Goal: Task Accomplishment & Management: Use online tool/utility

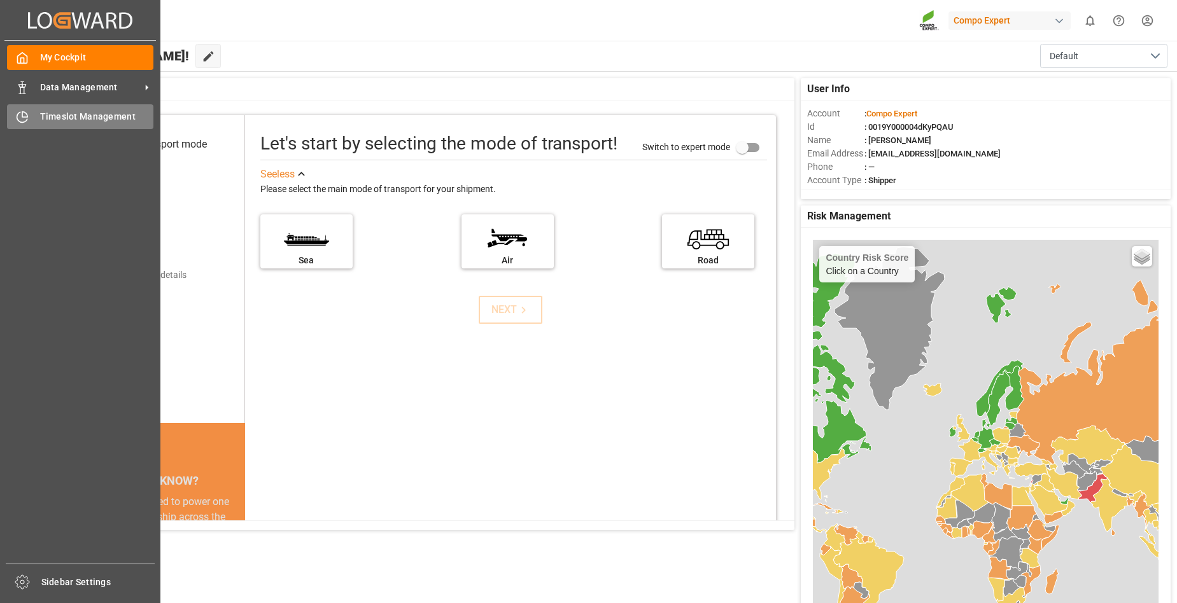
click at [65, 116] on span "Timeslot Management" at bounding box center [97, 116] width 114 height 13
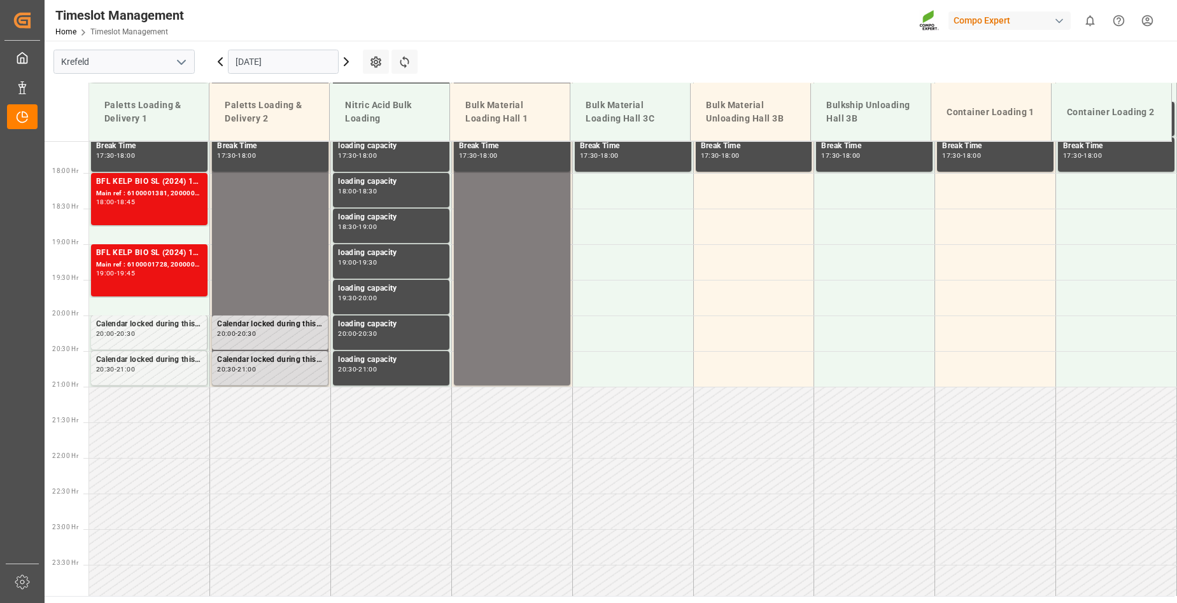
scroll to position [1252, 0]
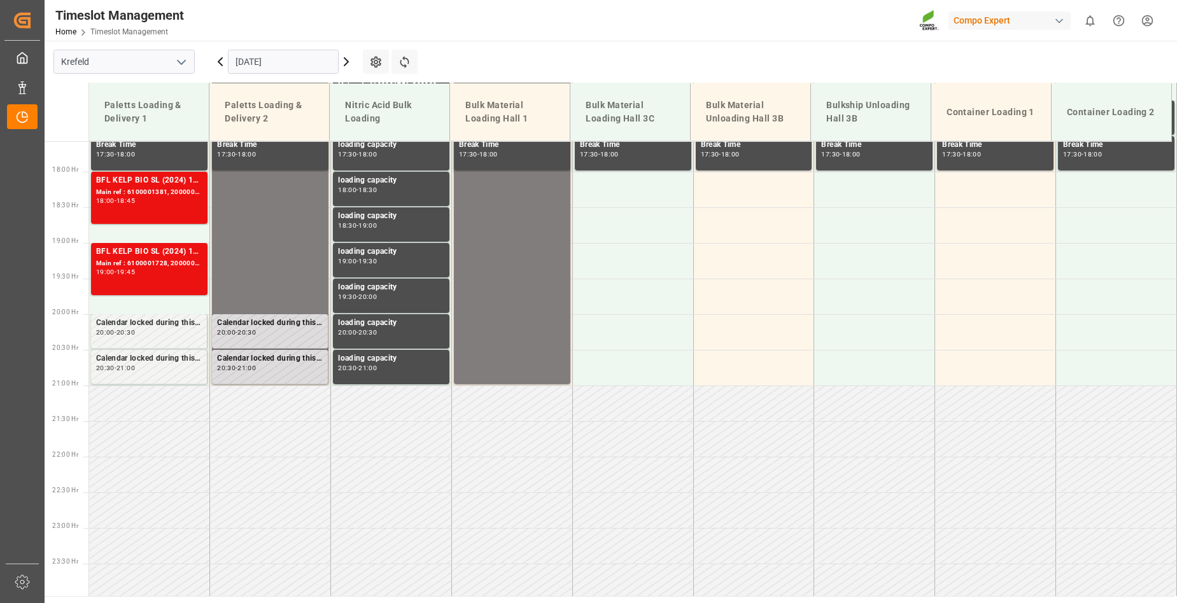
click at [345, 63] on icon at bounding box center [346, 61] width 15 height 15
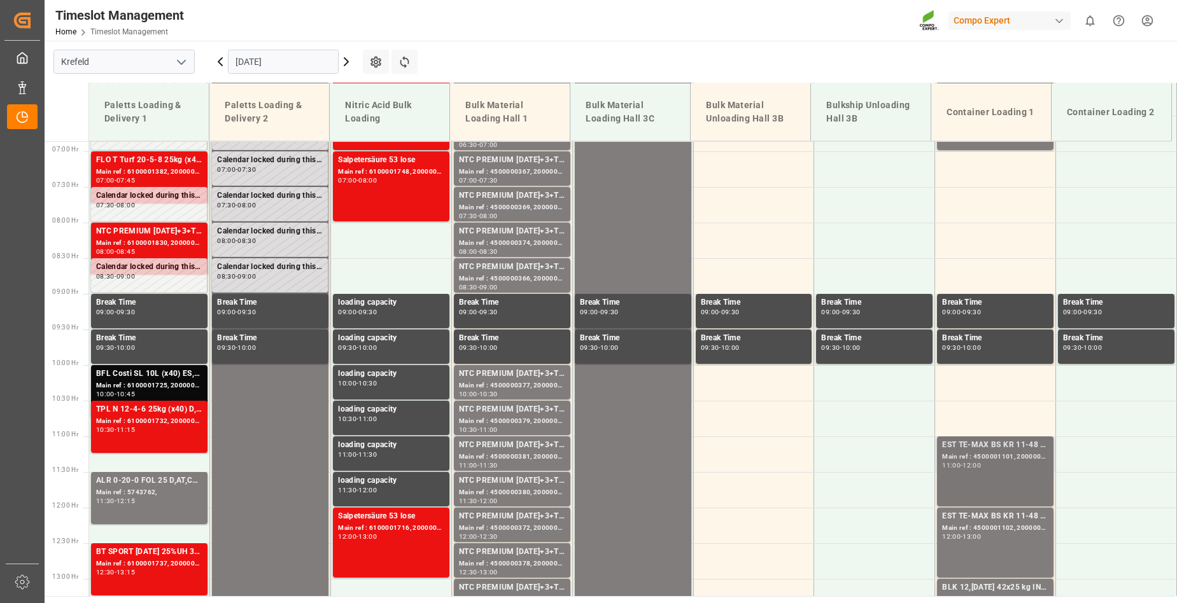
scroll to position [425, 0]
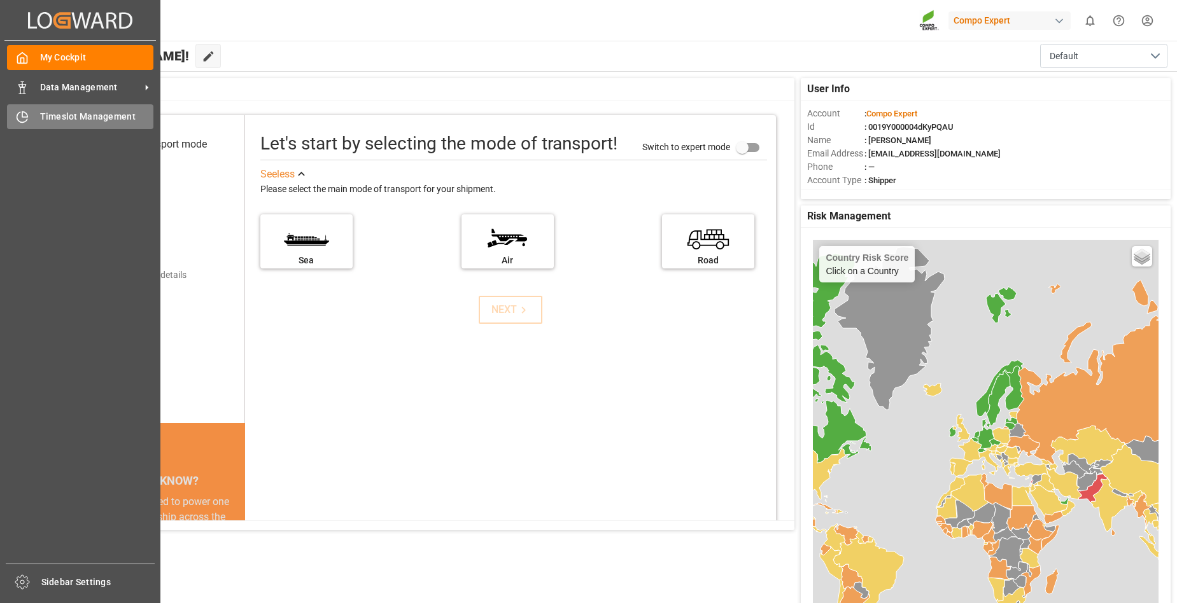
click at [104, 109] on div "Timeslot Management Timeslot Management" at bounding box center [80, 116] width 146 height 25
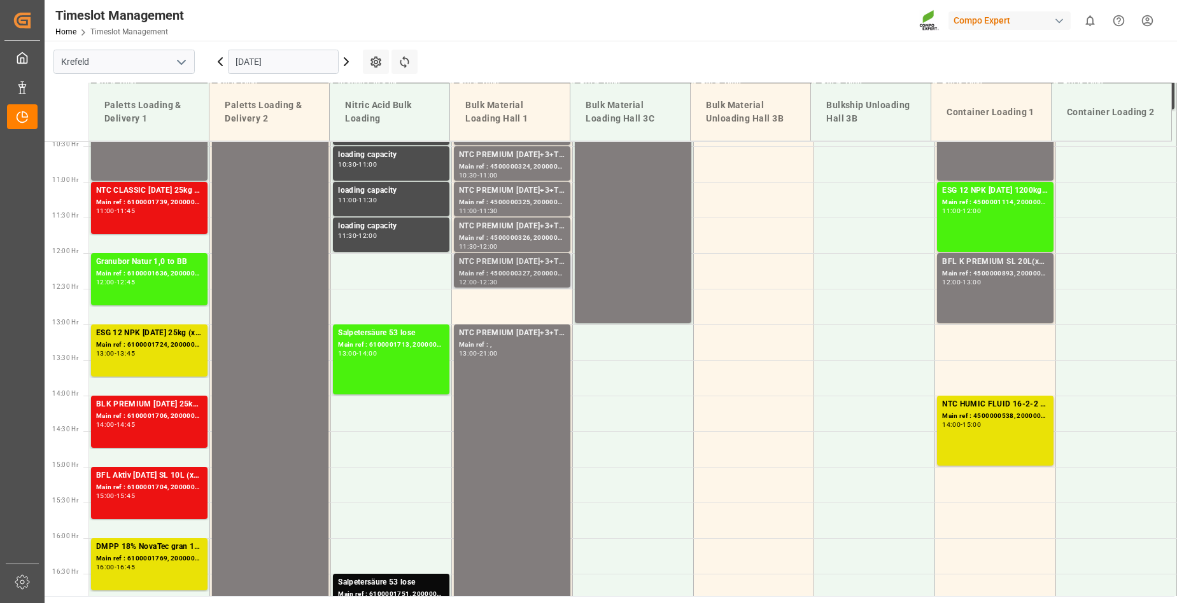
scroll to position [361, 0]
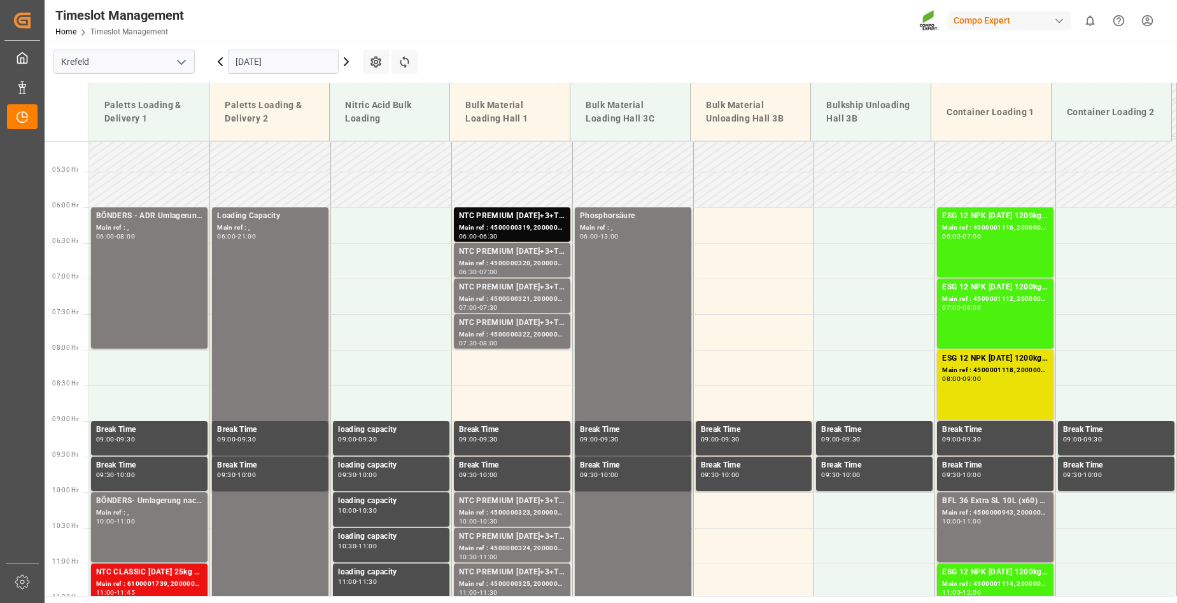
click at [346, 63] on icon at bounding box center [346, 61] width 15 height 15
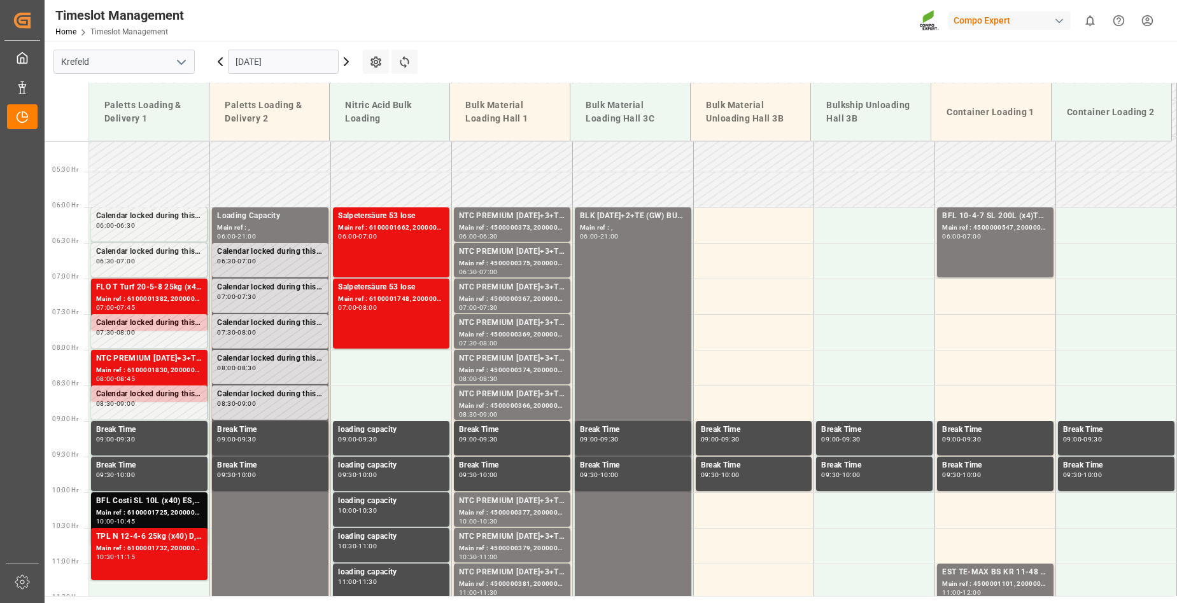
click at [347, 60] on icon at bounding box center [346, 62] width 4 height 8
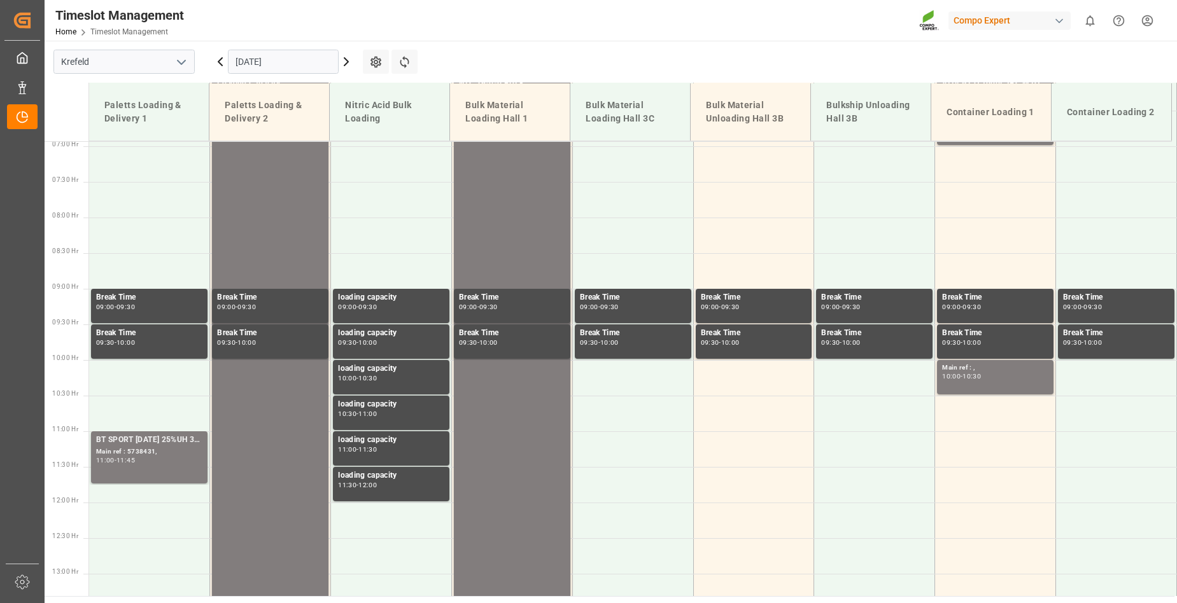
scroll to position [489, 0]
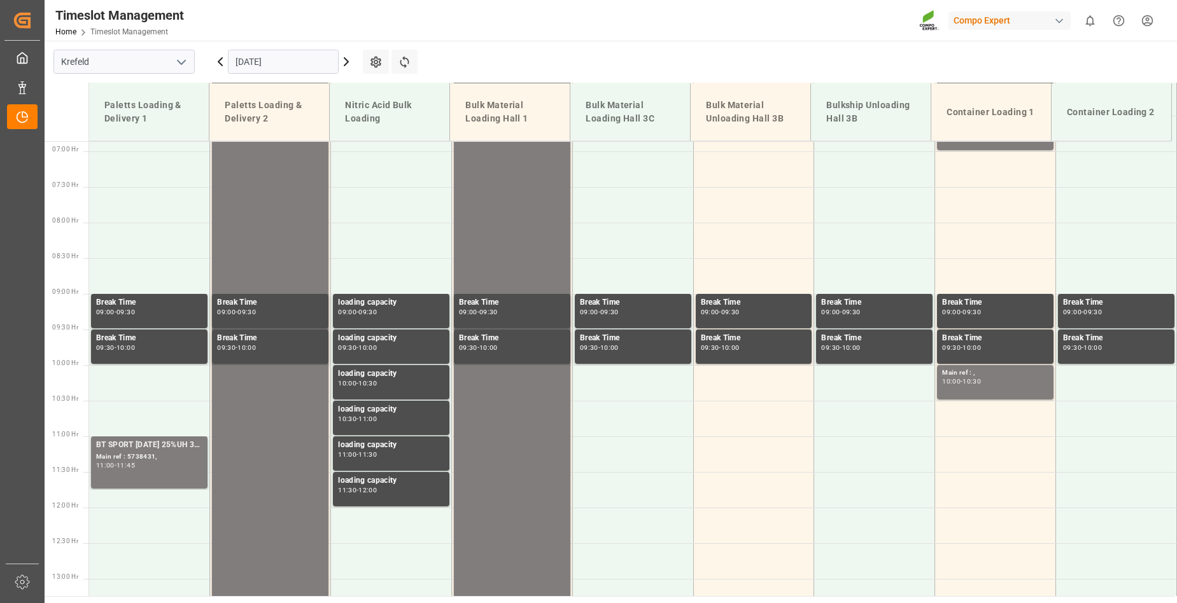
click at [344, 60] on icon at bounding box center [346, 61] width 15 height 15
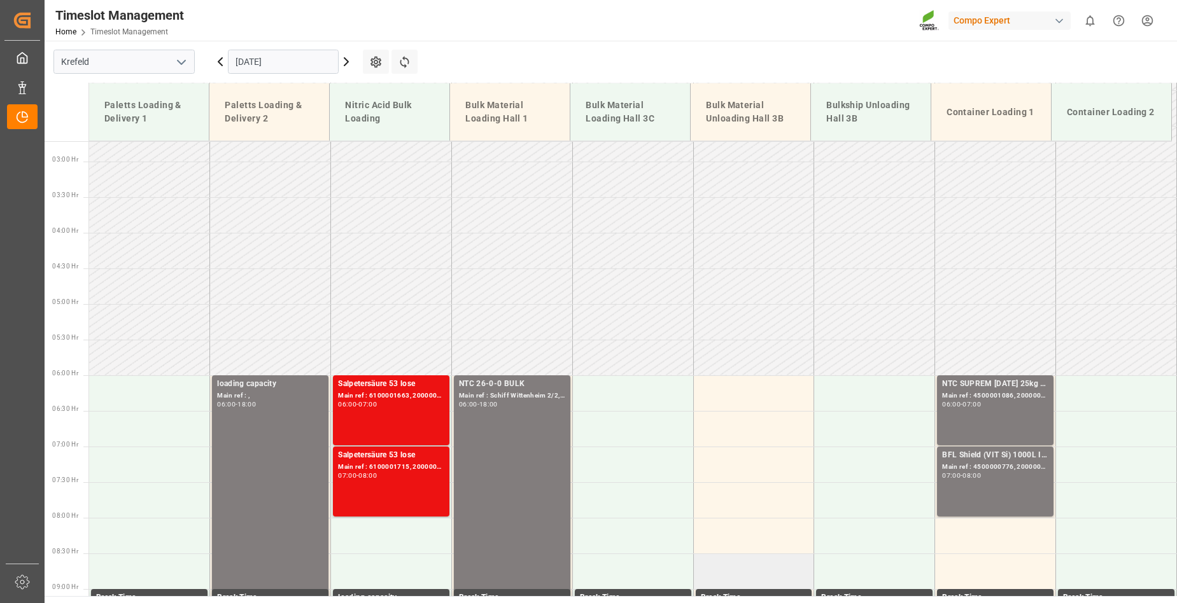
scroll to position [171, 0]
